Goal: Book appointment/travel/reservation

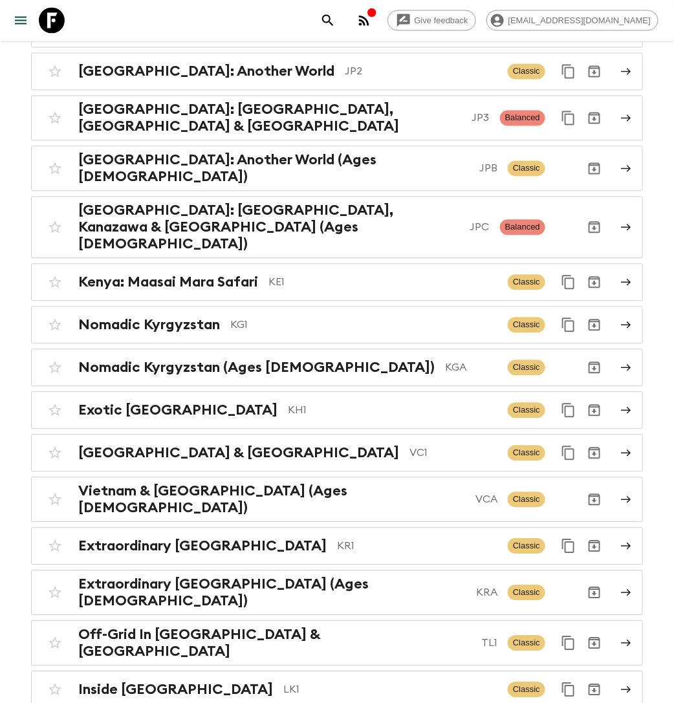
scroll to position [3363, 0]
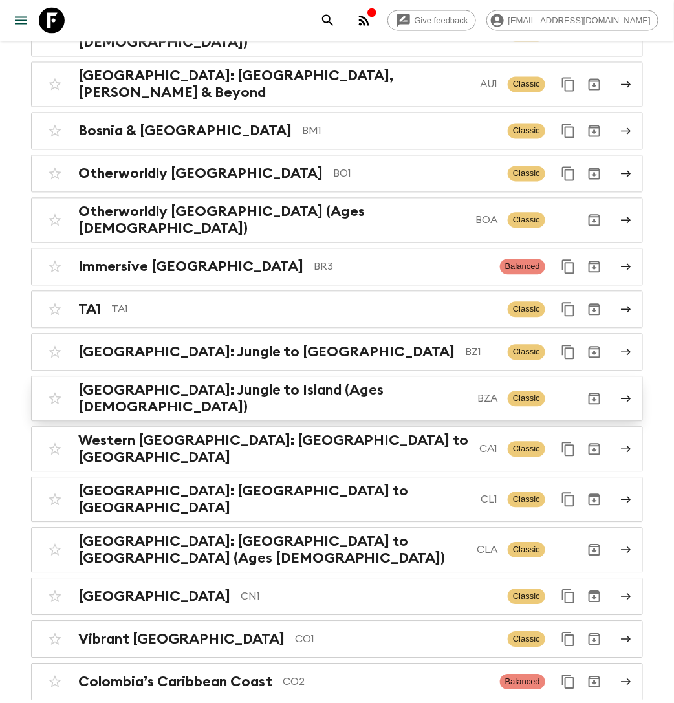
scroll to position [725, 0]
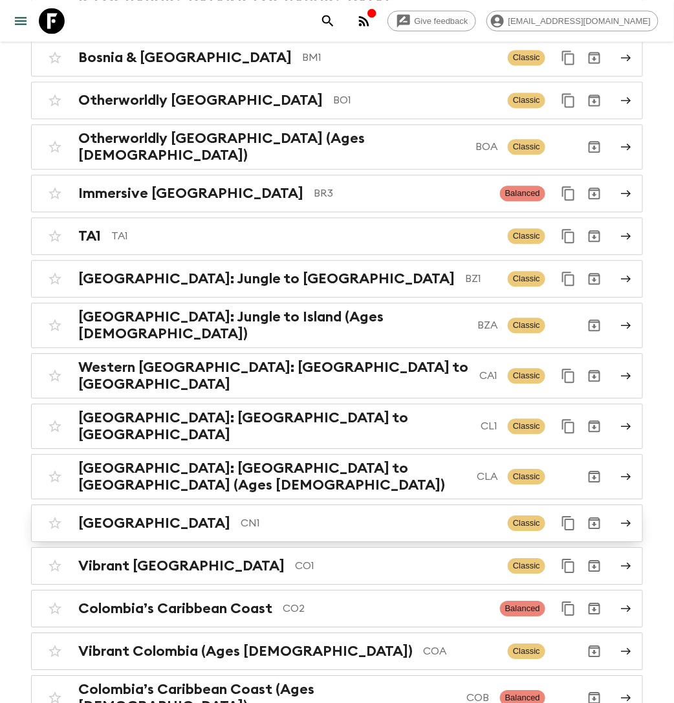
click at [241, 516] on p "CN1" at bounding box center [369, 524] width 257 height 16
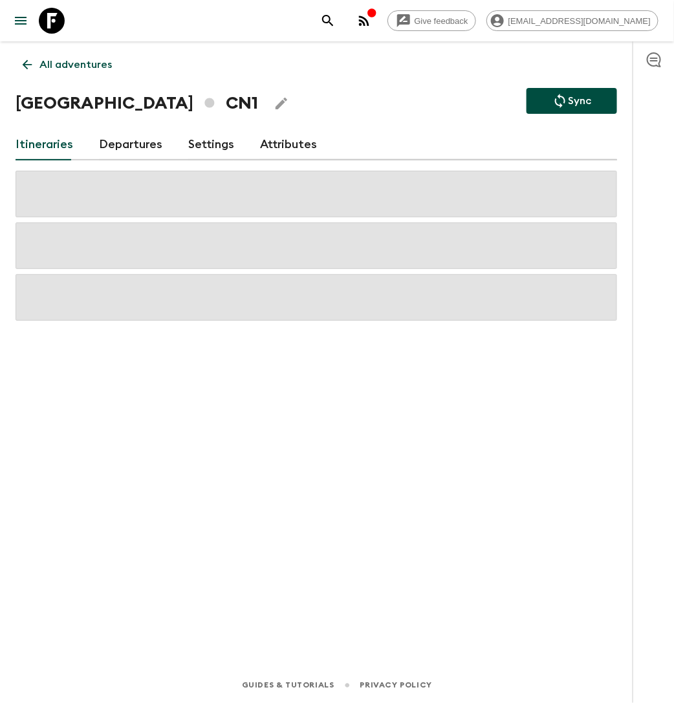
click at [136, 139] on link "Departures" at bounding box center [130, 144] width 63 height 31
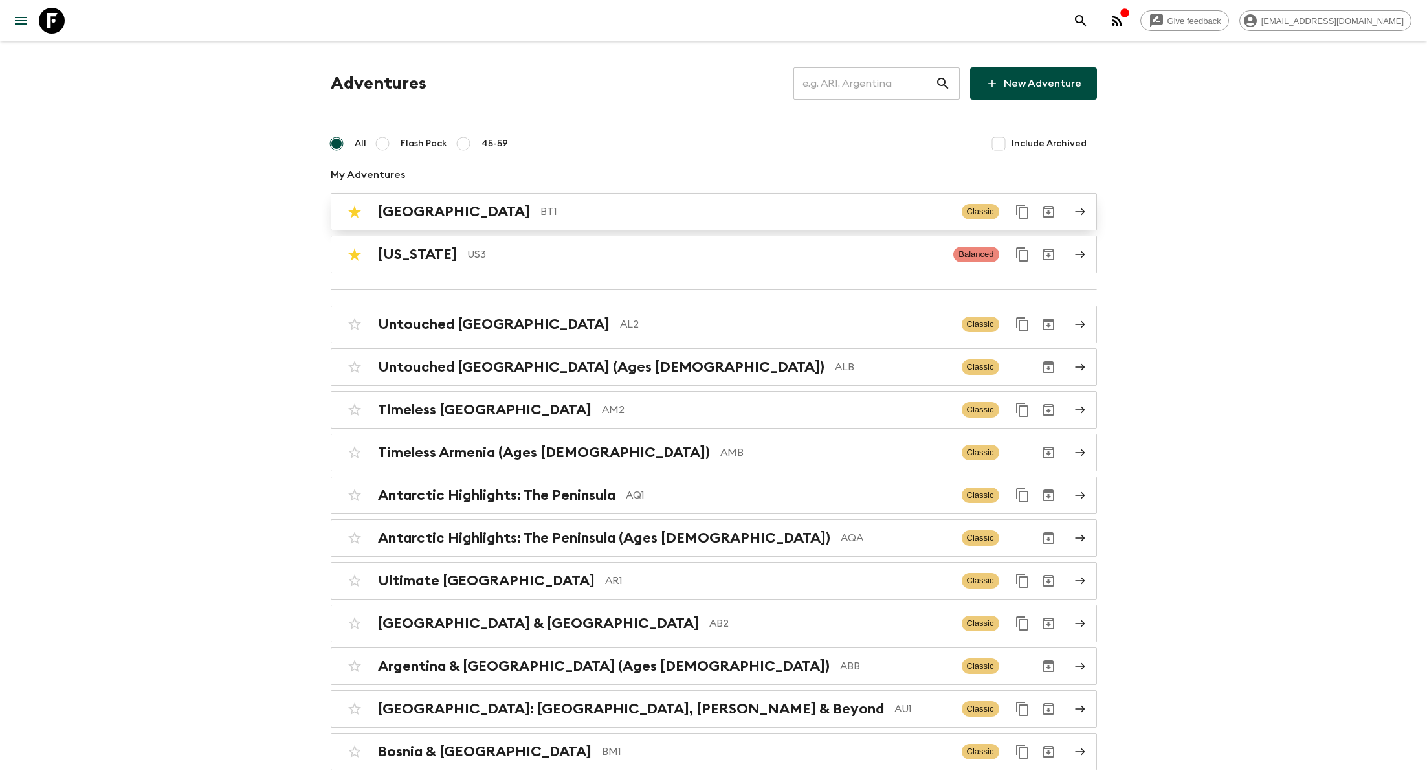
click at [540, 210] on p "BT1" at bounding box center [745, 212] width 411 height 16
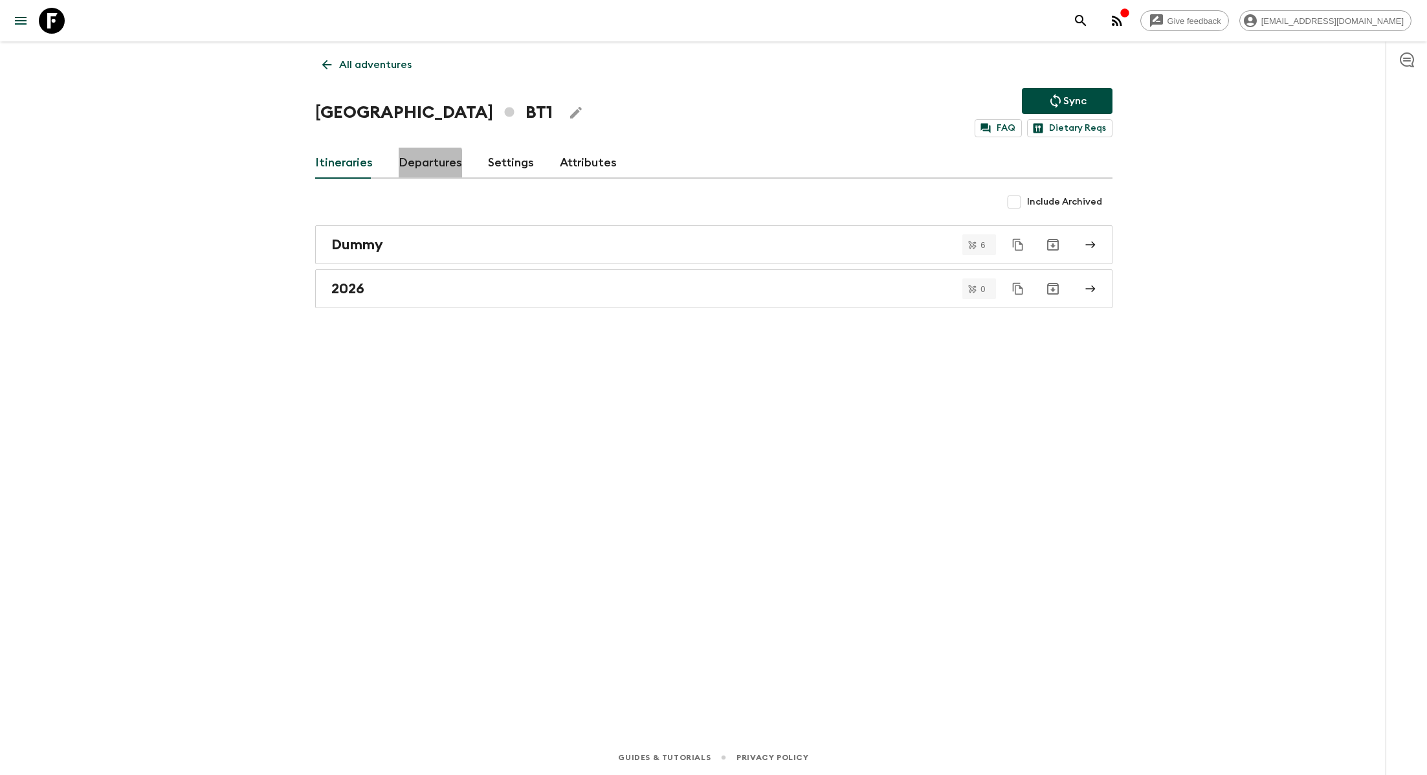
click at [418, 164] on link "Departures" at bounding box center [430, 163] width 63 height 31
